Goal: Find specific page/section: Find specific page/section

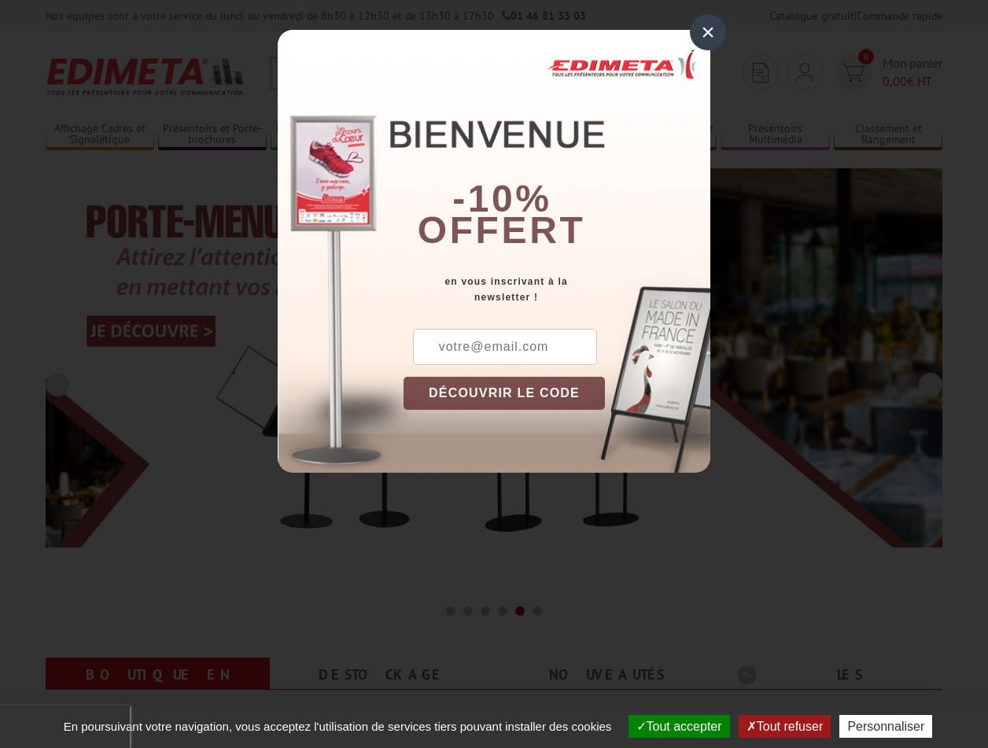
click at [672, 726] on button "Tout accepter" at bounding box center [679, 726] width 101 height 23
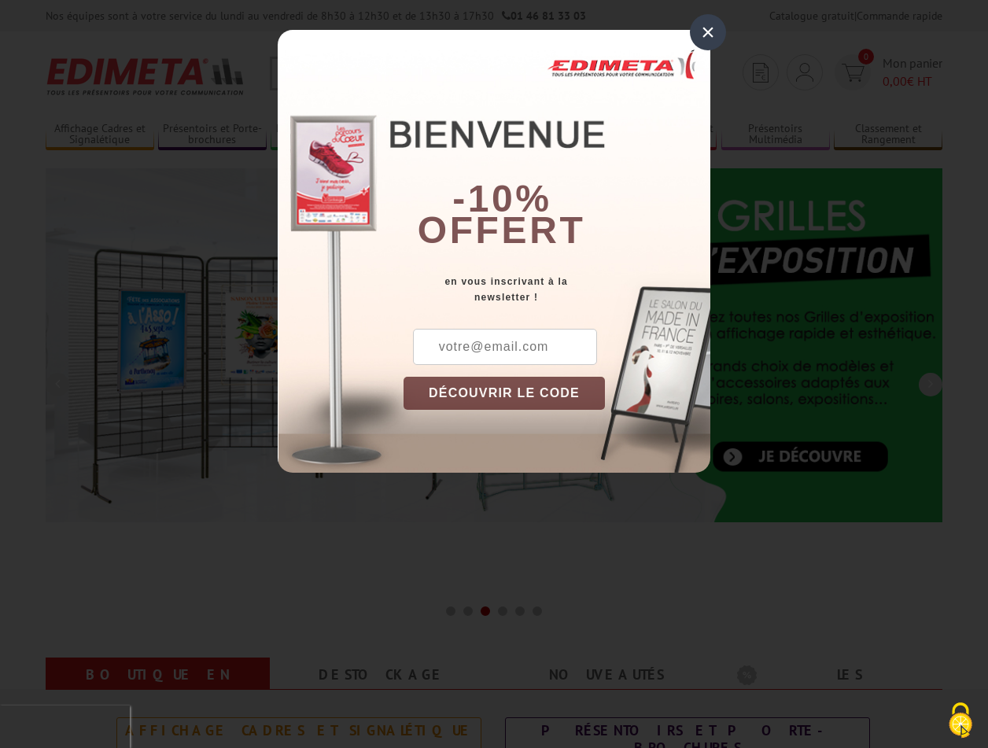
click at [708, 31] on div "×" at bounding box center [708, 32] width 36 height 36
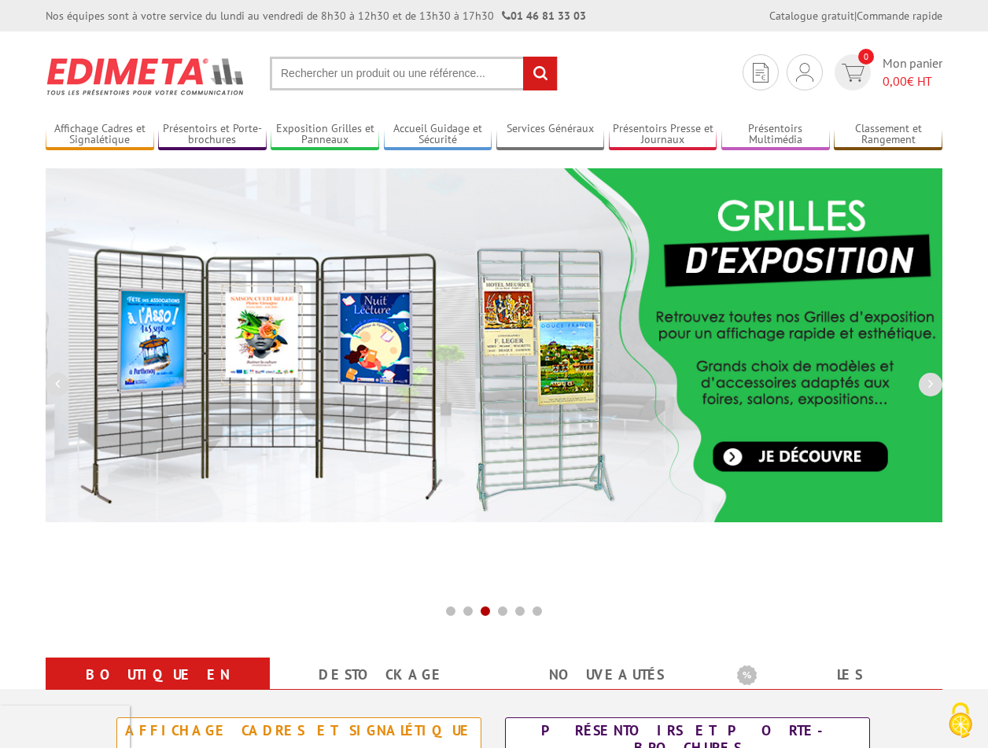
click at [0, 0] on div "Nos équipes sont à votre service du lundi au vendredi de 8h30 à 12h30 et de 13h…" at bounding box center [494, 15] width 988 height 31
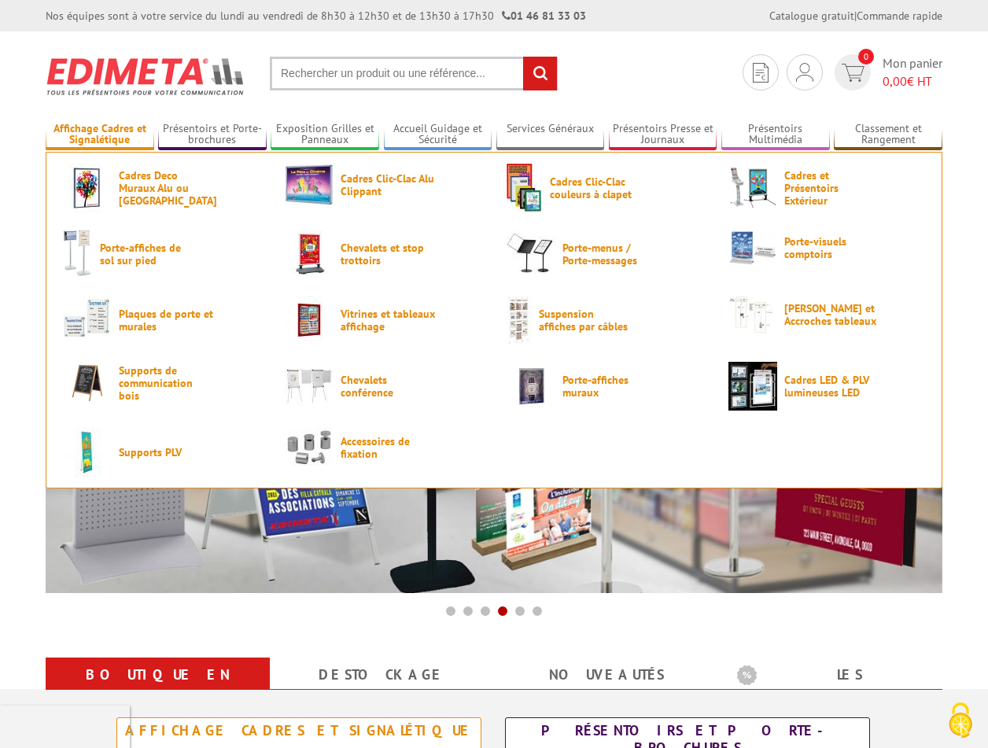
click at [99, 135] on link "Affichage Cadres et Signalétique" at bounding box center [100, 135] width 109 height 26
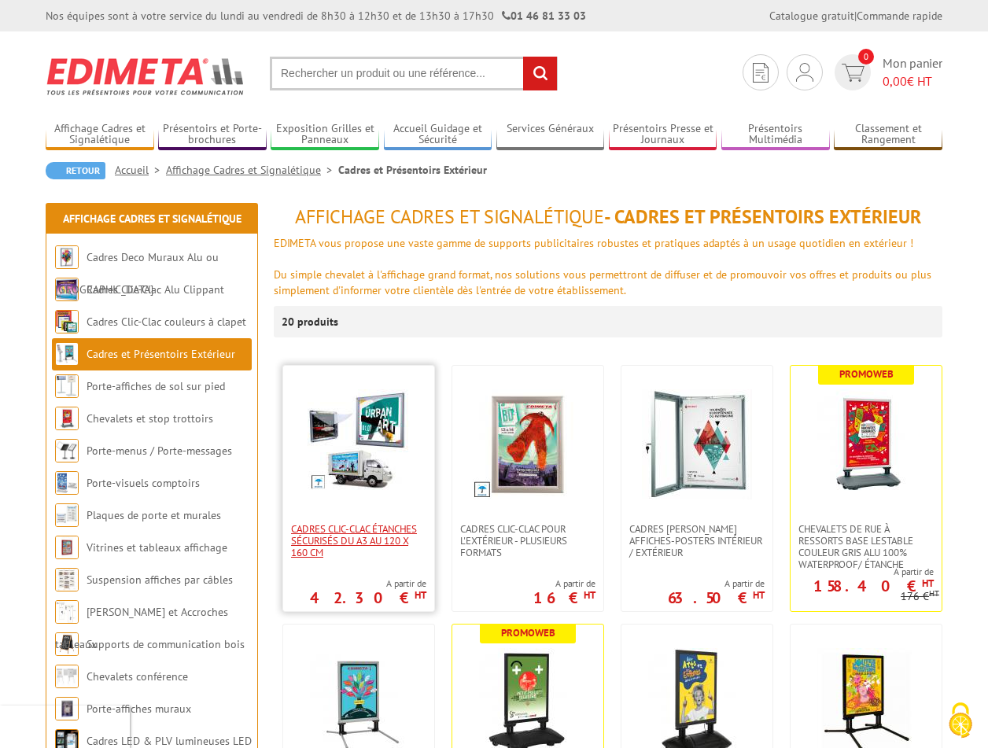
click at [359, 541] on span "Cadres Clic-Clac étanches sécurisés du A3 au 120 x 160 cm" at bounding box center [358, 540] width 135 height 35
